Goal: Information Seeking & Learning: Learn about a topic

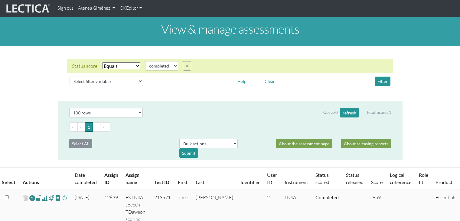
select select "100"
click at [29, 4] on img at bounding box center [27, 8] width 45 height 11
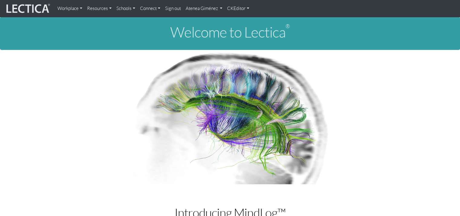
click at [70, 7] on link "Workplace" at bounding box center [70, 8] width 30 height 12
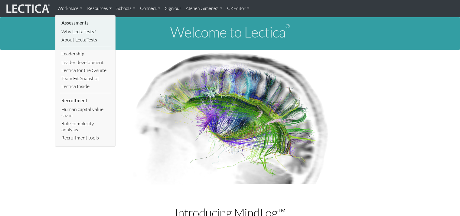
click at [108, 10] on link "Resources" at bounding box center [99, 8] width 29 height 12
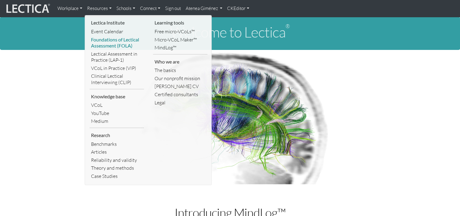
click at [125, 47] on link "Foundations of Lectical Assessment (FOLA)" at bounding box center [117, 43] width 54 height 14
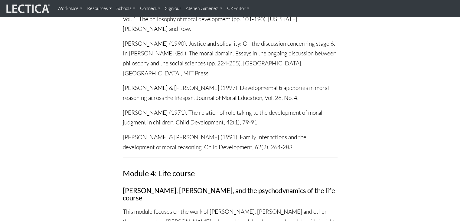
scroll to position [2883, 0]
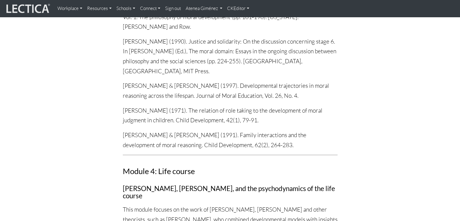
click at [70, 6] on link "Workplace" at bounding box center [70, 8] width 30 height 12
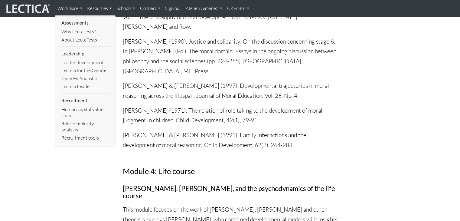
click at [36, 7] on img at bounding box center [27, 8] width 45 height 11
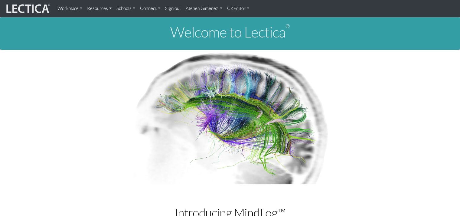
click at [96, 11] on link "Resources" at bounding box center [99, 8] width 29 height 12
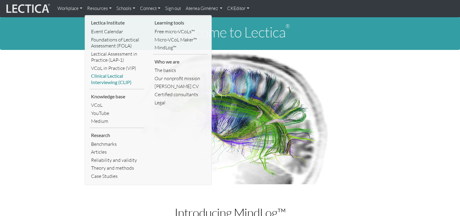
click at [112, 77] on link "Clinical Lectical Interviewing (CLIP)" at bounding box center [117, 79] width 54 height 14
